Goal: Task Accomplishment & Management: Manage account settings

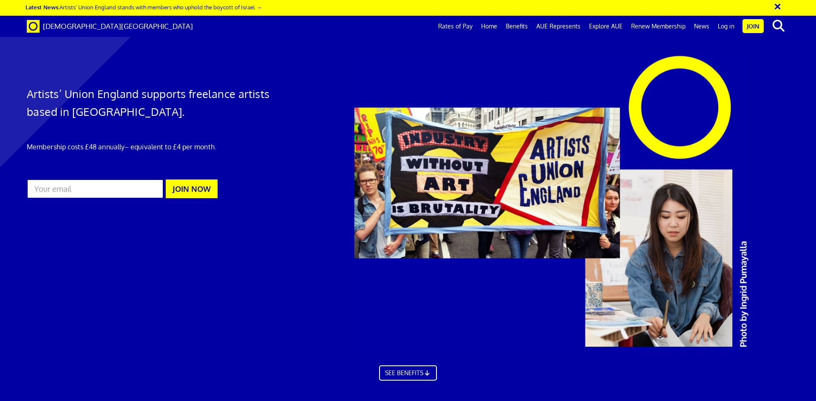
scroll to position [0, 13]
click at [730, 25] on link "Log in" at bounding box center [725, 26] width 25 height 21
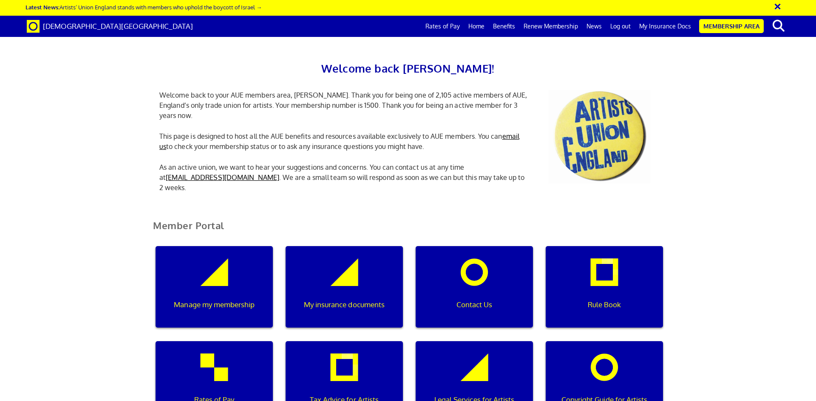
scroll to position [56, 0]
click at [232, 246] on div "Manage my membership" at bounding box center [213, 287] width 117 height 82
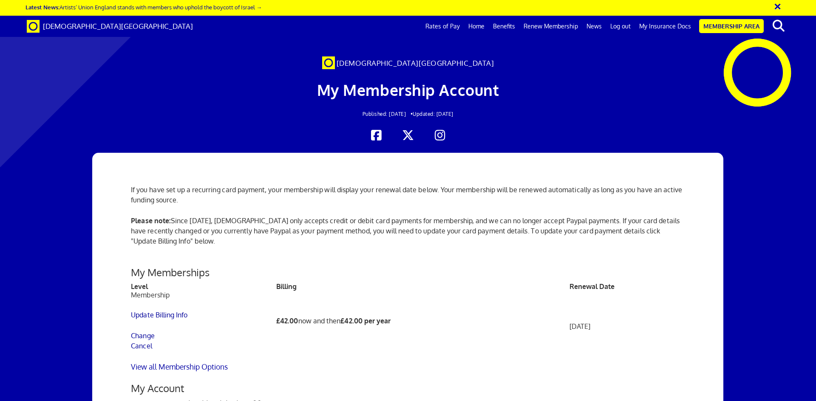
scroll to position [198, 0]
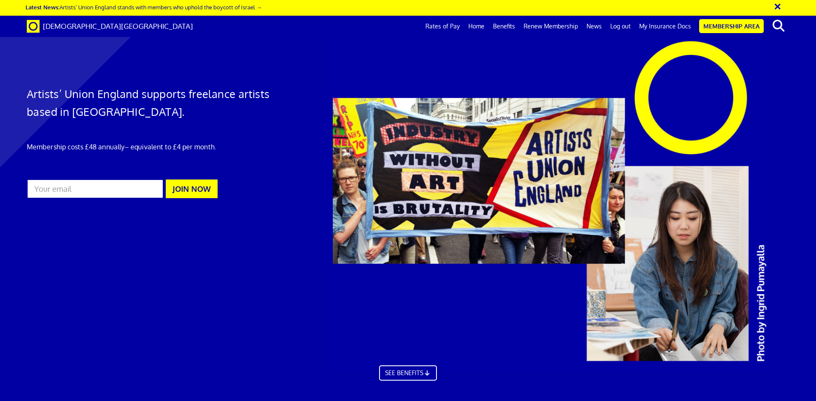
scroll to position [0, 13]
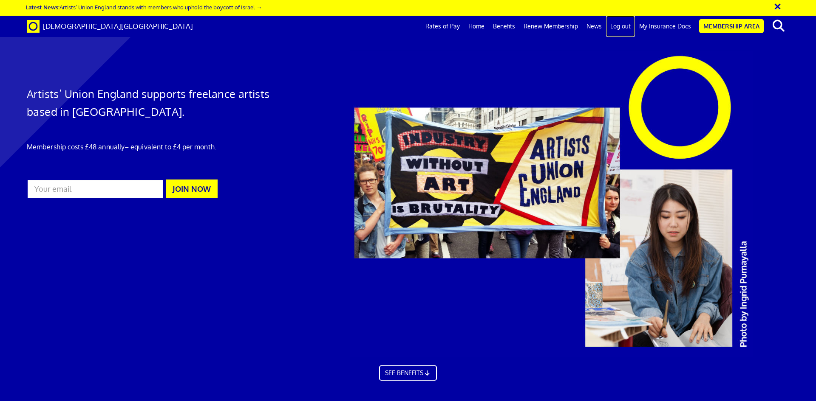
click at [620, 25] on link "Log out" at bounding box center [620, 26] width 29 height 21
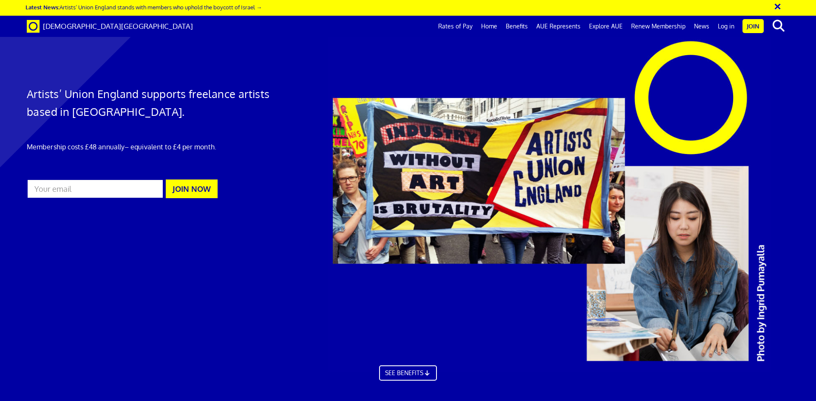
scroll to position [0, 13]
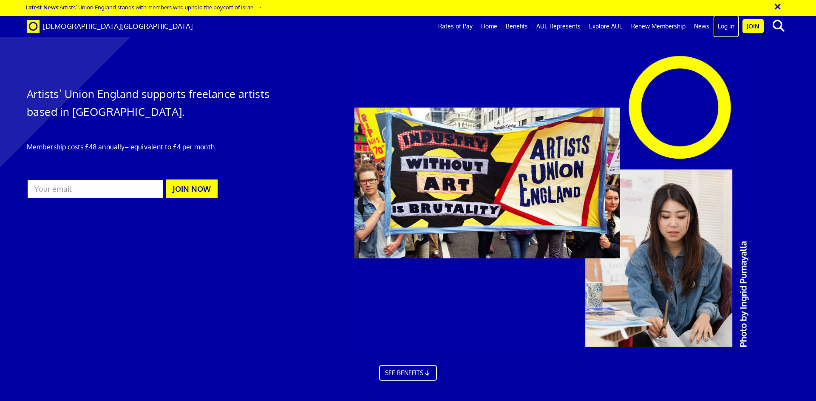
click at [722, 25] on link "Log in" at bounding box center [725, 26] width 25 height 21
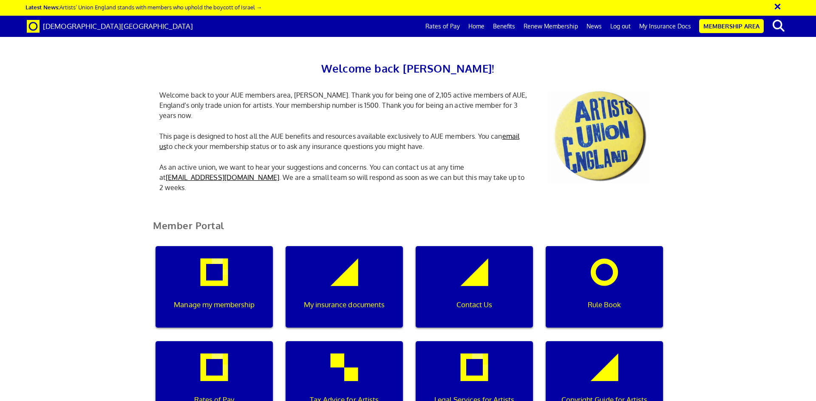
scroll to position [0, 3]
